Goal: Transaction & Acquisition: Purchase product/service

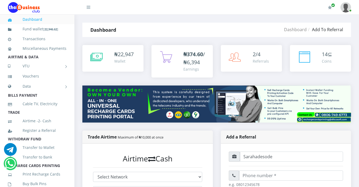
scroll to position [53, 0]
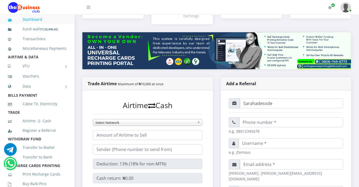
click at [61, 136] on link "Register a Referral" at bounding box center [37, 130] width 58 height 12
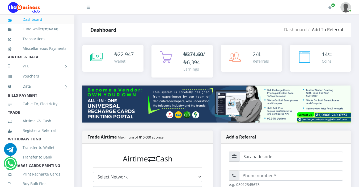
click at [60, 143] on li "WITHDRAW FUND" at bounding box center [37, 138] width 74 height 7
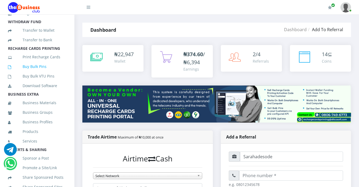
click at [44, 73] on link "Buy Bulk Pins" at bounding box center [37, 66] width 58 height 12
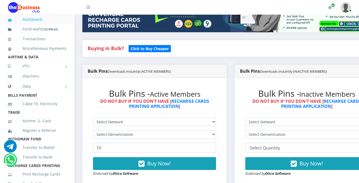
scroll to position [96, 0]
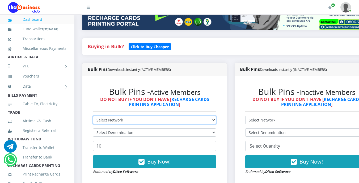
click at [119, 120] on select "Select Network MTN Globacom 9Mobile Airtel" at bounding box center [154, 120] width 123 height 8
select select "Airtel"
click at [93, 116] on select "Select Network MTN Globacom 9Mobile Airtel" at bounding box center [154, 120] width 123 height 8
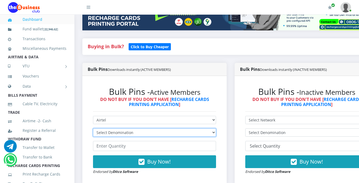
click at [138, 131] on select "Select Denomination Airtel NGN100 - ₦96.38 Airtel NGN200 - ₦192.76 Airtel NGN50…" at bounding box center [154, 132] width 123 height 8
select select "481.9-500"
click at [93, 129] on select "Select Denomination Airtel NGN100 - ₦96.38 Airtel NGN200 - ₦192.76 Airtel NGN50…" at bounding box center [154, 132] width 123 height 8
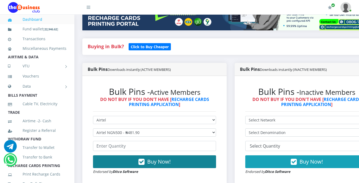
click at [142, 161] on icon "button" at bounding box center [142, 161] width 6 height 5
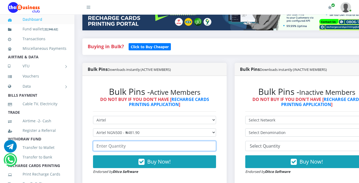
click at [127, 146] on input "number" at bounding box center [154, 146] width 123 height 10
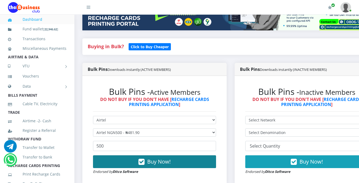
click at [148, 160] on button "Buy Now!" at bounding box center [154, 161] width 123 height 13
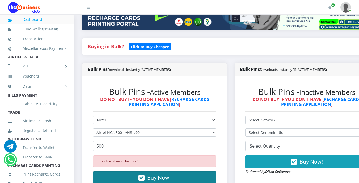
click at [155, 175] on span "Buy Now!" at bounding box center [158, 177] width 23 height 7
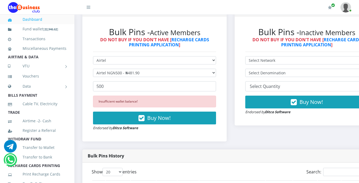
scroll to position [170, 0]
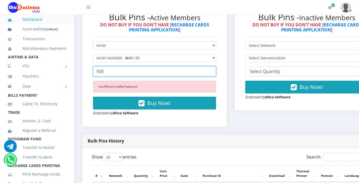
click at [104, 72] on input "500" at bounding box center [154, 71] width 123 height 10
type input "5"
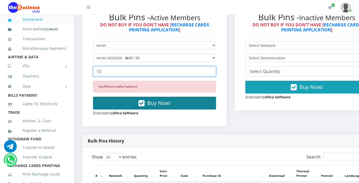
type input "10"
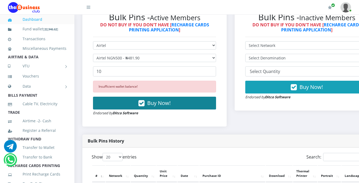
click at [148, 103] on button "Buy Now!" at bounding box center [154, 103] width 123 height 13
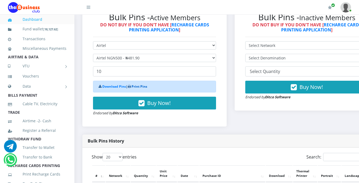
click at [139, 89] on link "Print Pins" at bounding box center [140, 86] width 16 height 5
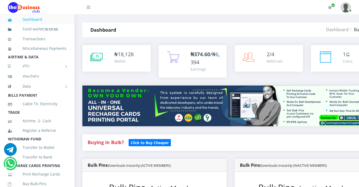
select select "Airtel"
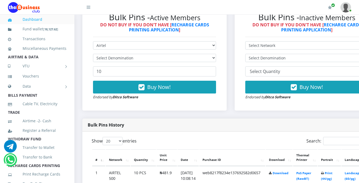
click at [39, 61] on li "AIRTIME & DATA" at bounding box center [37, 56] width 74 height 7
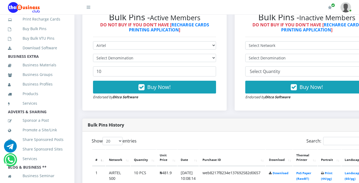
scroll to position [160, 0]
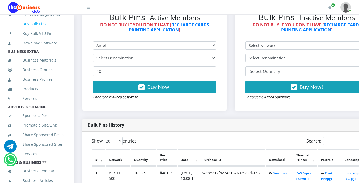
click at [31, 30] on link "Buy Bulk Pins" at bounding box center [37, 24] width 58 height 12
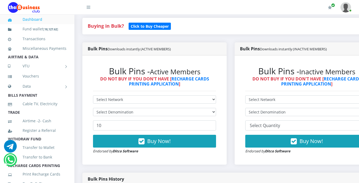
scroll to position [117, 0]
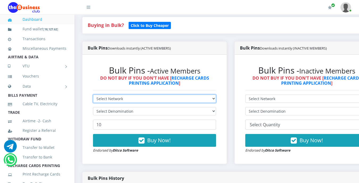
click at [130, 98] on select "Select Network MTN Globacom 9Mobile Airtel" at bounding box center [154, 98] width 123 height 8
select select "Airtel"
click at [93, 95] on select "Select Network MTN Globacom 9Mobile Airtel" at bounding box center [154, 98] width 123 height 8
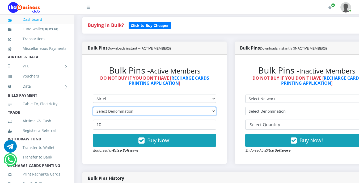
click at [139, 111] on select "Select Denomination" at bounding box center [154, 111] width 123 height 8
click at [133, 111] on select "Select Denomination" at bounding box center [154, 111] width 123 height 8
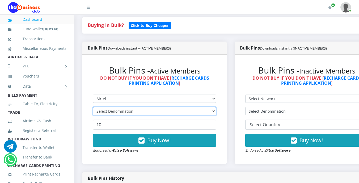
click at [93, 108] on select "Select Denomination" at bounding box center [154, 111] width 123 height 8
click at [216, 112] on select "Select Denomination" at bounding box center [154, 111] width 123 height 8
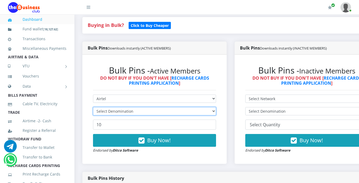
click at [216, 112] on select "Select Denomination" at bounding box center [154, 111] width 123 height 8
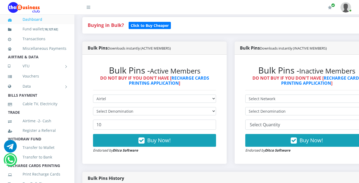
click at [49, 99] on li "BILLS PAYMENT" at bounding box center [37, 94] width 74 height 7
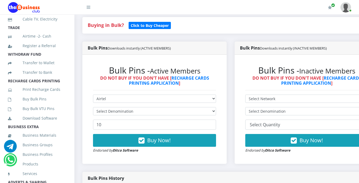
scroll to position [85, 0]
click at [47, 104] on link "Buy Bulk Pins" at bounding box center [37, 98] width 58 height 12
click at [45, 104] on link "Buy Bulk Pins" at bounding box center [37, 98] width 58 height 12
click at [42, 104] on link "Buy Bulk Pins" at bounding box center [37, 98] width 58 height 12
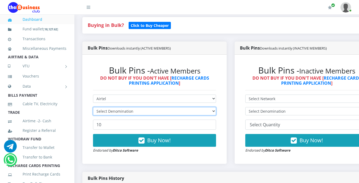
click at [126, 111] on select "Select Denomination" at bounding box center [154, 111] width 123 height 8
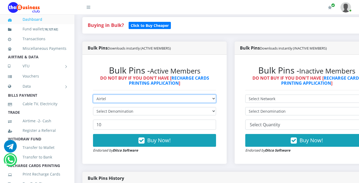
click at [121, 100] on select "Select Network MTN Globacom 9Mobile Airtel" at bounding box center [154, 98] width 123 height 8
click at [93, 95] on select "Select Network MTN Globacom 9Mobile Airtel" at bounding box center [154, 98] width 123 height 8
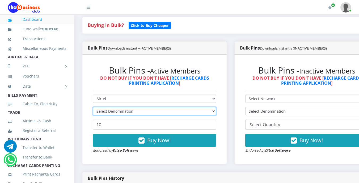
click at [135, 111] on select "Select Denomination" at bounding box center [154, 111] width 123 height 8
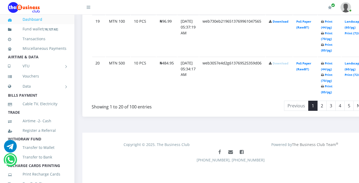
scroll to position [1072, 0]
click at [41, 93] on link "Data" at bounding box center [37, 86] width 58 height 13
click at [35, 93] on link "Data" at bounding box center [37, 86] width 58 height 13
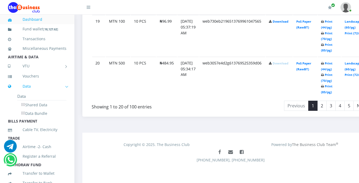
click at [35, 93] on link "Data" at bounding box center [37, 86] width 58 height 13
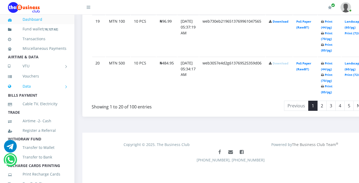
click at [28, 92] on link "Data" at bounding box center [37, 86] width 58 height 13
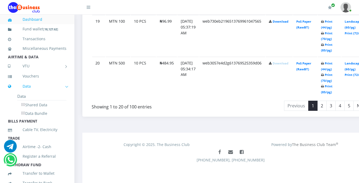
click at [28, 92] on link "Data" at bounding box center [37, 86] width 58 height 13
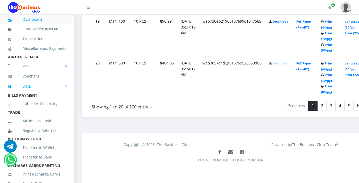
click at [28, 92] on link "Data" at bounding box center [37, 86] width 58 height 13
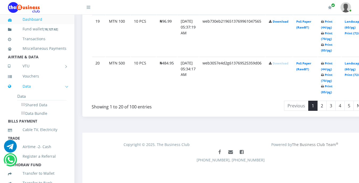
click at [28, 92] on link "Data" at bounding box center [37, 86] width 58 height 13
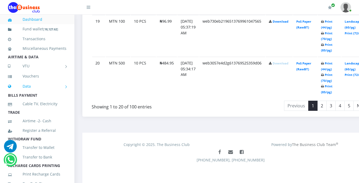
click at [28, 92] on link "Data" at bounding box center [37, 86] width 58 height 13
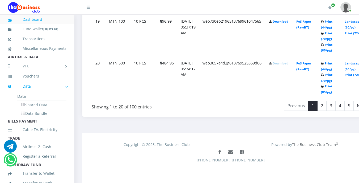
click at [25, 93] on link "Data" at bounding box center [37, 86] width 58 height 13
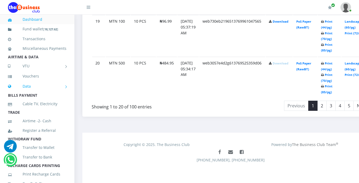
click at [28, 93] on link "Data" at bounding box center [37, 86] width 58 height 13
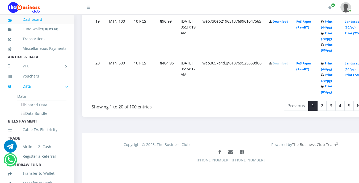
click at [28, 93] on link "Data" at bounding box center [37, 86] width 58 height 13
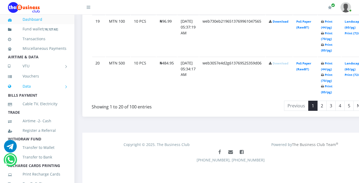
click at [25, 92] on link "Data" at bounding box center [37, 86] width 58 height 13
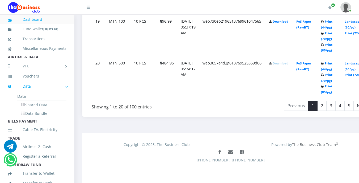
click at [25, 92] on link "Data" at bounding box center [37, 86] width 58 height 13
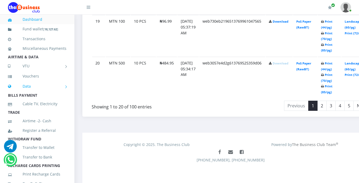
click at [25, 93] on link "Data" at bounding box center [37, 86] width 58 height 13
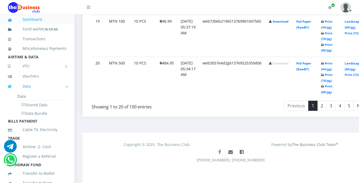
click at [25, 93] on link "Data" at bounding box center [37, 86] width 58 height 13
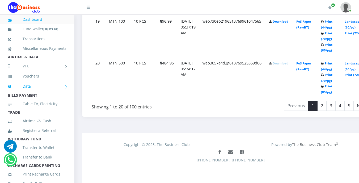
click at [25, 93] on link "Data" at bounding box center [37, 86] width 58 height 13
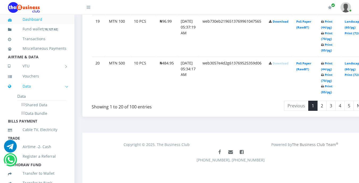
click at [25, 93] on link "Data" at bounding box center [37, 86] width 58 height 13
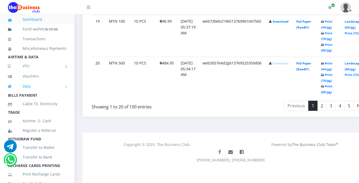
click at [25, 93] on link "Data" at bounding box center [37, 86] width 58 height 13
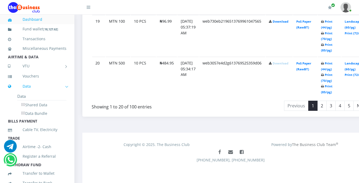
click at [25, 93] on link "Data" at bounding box center [37, 86] width 58 height 13
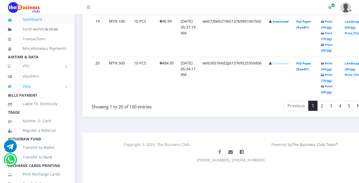
click at [25, 93] on link "Data" at bounding box center [37, 86] width 58 height 13
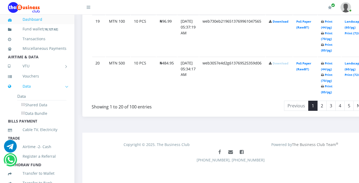
click at [25, 93] on link "Data" at bounding box center [37, 86] width 58 height 13
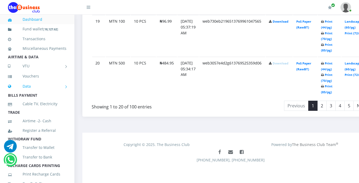
click at [26, 93] on link "Data" at bounding box center [37, 86] width 58 height 13
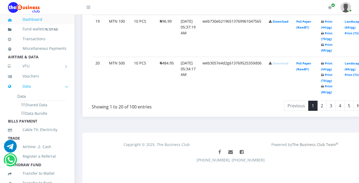
click at [26, 93] on link "Data" at bounding box center [37, 86] width 58 height 13
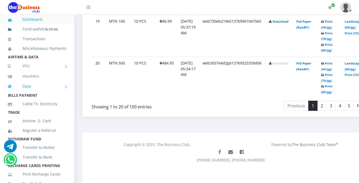
click at [26, 93] on link "Data" at bounding box center [37, 86] width 58 height 13
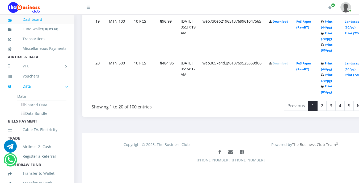
click at [26, 93] on link "Data" at bounding box center [37, 86] width 58 height 13
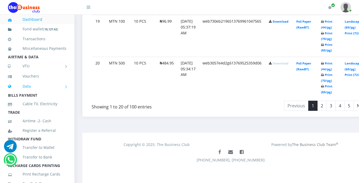
click at [25, 93] on link "Data" at bounding box center [37, 86] width 58 height 13
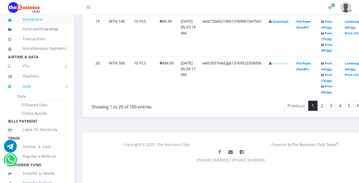
click at [25, 93] on link "Data" at bounding box center [37, 86] width 58 height 13
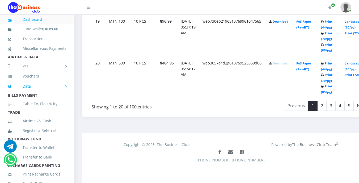
click at [25, 93] on link "Data" at bounding box center [37, 86] width 58 height 13
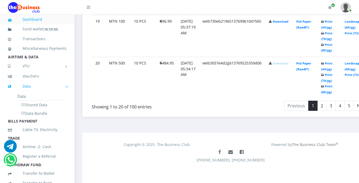
click at [25, 93] on link "Data" at bounding box center [37, 86] width 58 height 13
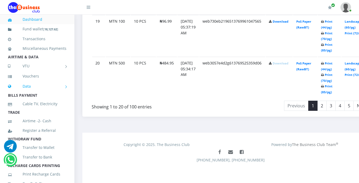
click at [25, 93] on link "Data" at bounding box center [37, 86] width 58 height 13
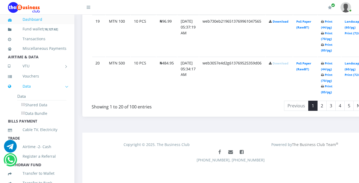
click at [25, 93] on link "Data" at bounding box center [37, 86] width 58 height 13
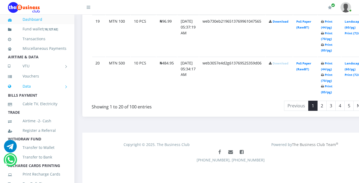
click at [25, 93] on link "Data" at bounding box center [37, 86] width 58 height 13
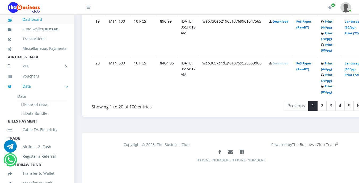
click at [25, 93] on link "Data" at bounding box center [37, 86] width 58 height 13
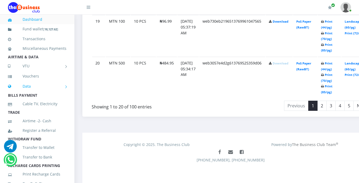
click at [25, 93] on link "Data" at bounding box center [37, 86] width 58 height 13
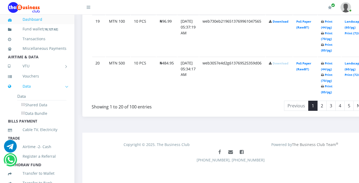
click at [25, 93] on link "Data" at bounding box center [37, 86] width 58 height 13
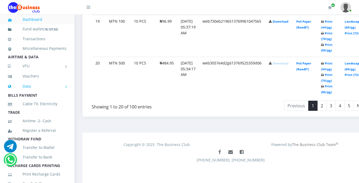
click at [25, 93] on link "Data" at bounding box center [37, 86] width 58 height 13
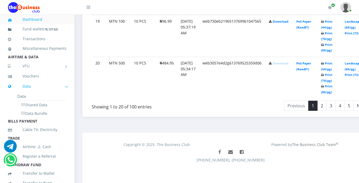
click at [25, 93] on link "Data" at bounding box center [37, 86] width 58 height 13
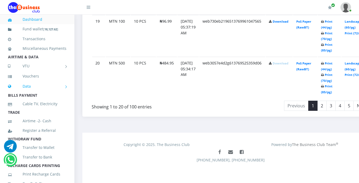
click at [25, 93] on link "Data" at bounding box center [37, 86] width 58 height 13
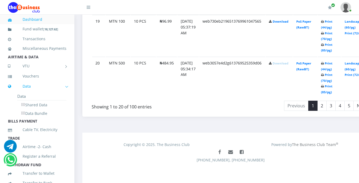
click at [25, 93] on link "Data" at bounding box center [37, 86] width 58 height 13
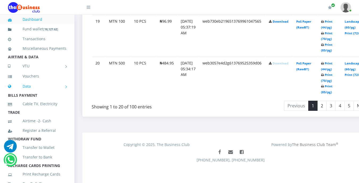
click at [25, 93] on link "Data" at bounding box center [37, 86] width 58 height 13
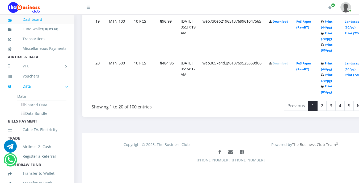
click at [28, 93] on link "Data" at bounding box center [37, 86] width 58 height 13
click at [27, 93] on link "Data" at bounding box center [37, 86] width 58 height 13
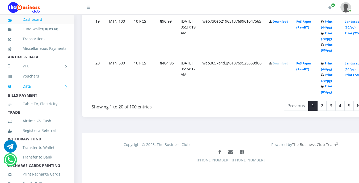
click at [27, 93] on link "Data" at bounding box center [37, 86] width 58 height 13
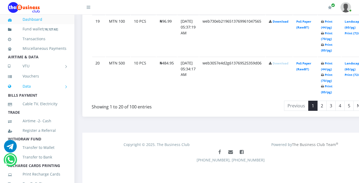
click at [27, 93] on link "Data" at bounding box center [37, 86] width 58 height 13
click at [27, 91] on li "Data Data Shared Data Data Bundle" at bounding box center [37, 86] width 74 height 11
click at [43, 93] on link "Data" at bounding box center [37, 86] width 58 height 13
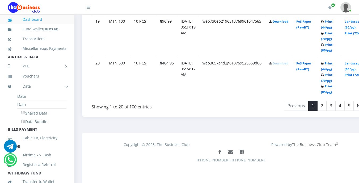
click at [44, 61] on li "AIRTIME & DATA" at bounding box center [37, 56] width 74 height 7
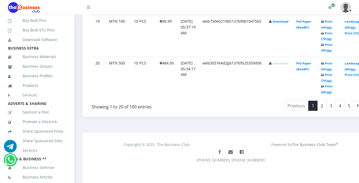
scroll to position [181, 0]
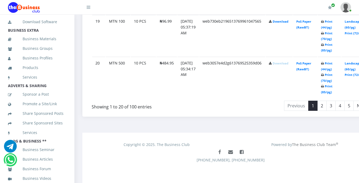
click at [52, 89] on li "ADVERTS & SHARING" at bounding box center [37, 85] width 74 height 7
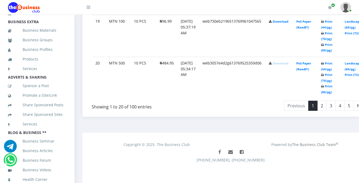
scroll to position [203, 0]
click at [51, 73] on li "ADVERTS & SHARING" at bounding box center [37, 76] width 74 height 7
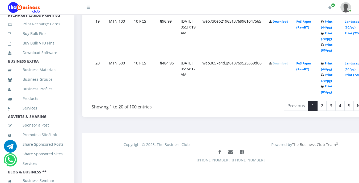
scroll to position [139, 0]
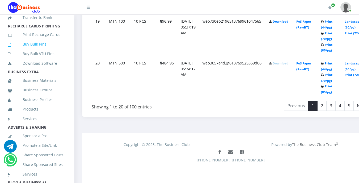
click at [37, 50] on link "Buy Bulk Pins" at bounding box center [37, 44] width 58 height 12
